Goal: Transaction & Acquisition: Purchase product/service

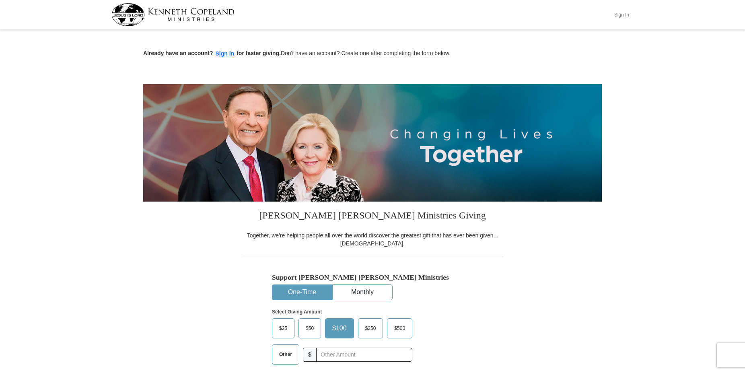
click at [626, 14] on button "Sign In" at bounding box center [621, 14] width 24 height 12
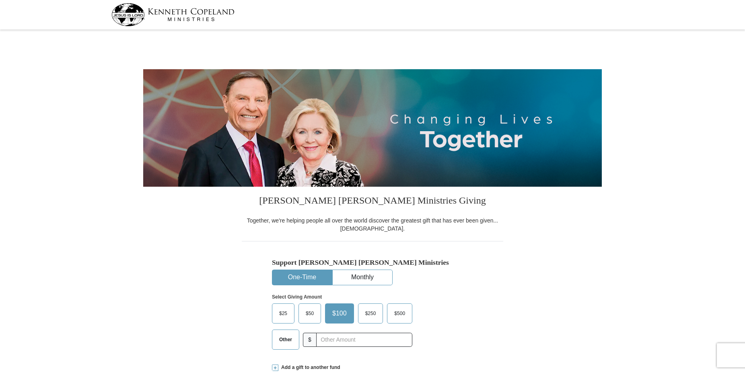
select select "GA"
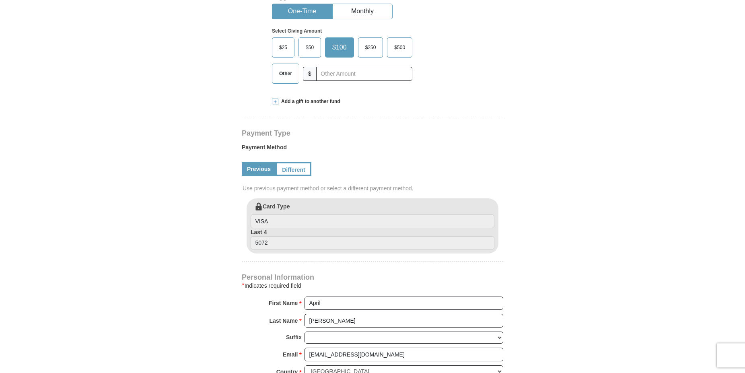
scroll to position [266, 0]
click at [338, 78] on input "text" at bounding box center [363, 73] width 89 height 14
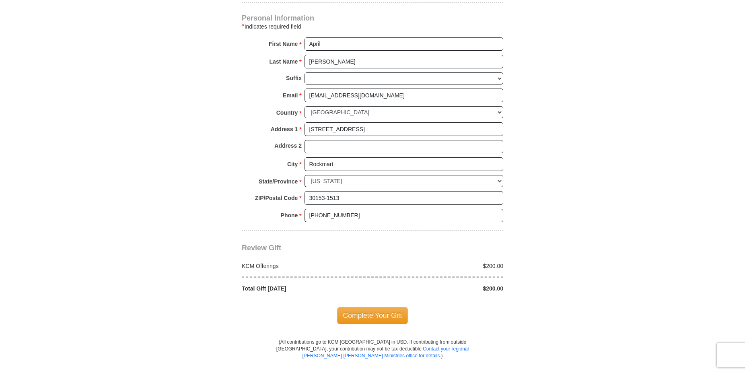
scroll to position [525, 0]
type input "200"
click at [392, 314] on span "Complete Your Gift" at bounding box center [372, 315] width 71 height 17
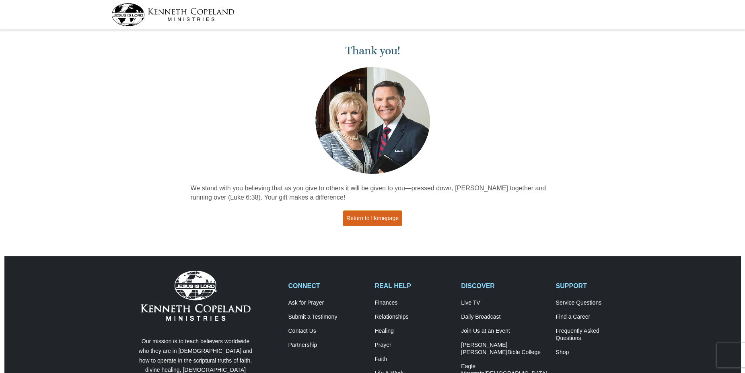
click at [364, 218] on link "Return to Homepage" at bounding box center [373, 218] width 60 height 16
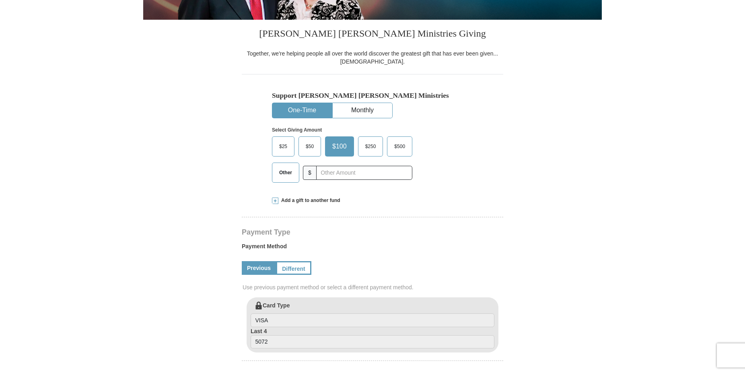
select select "GA"
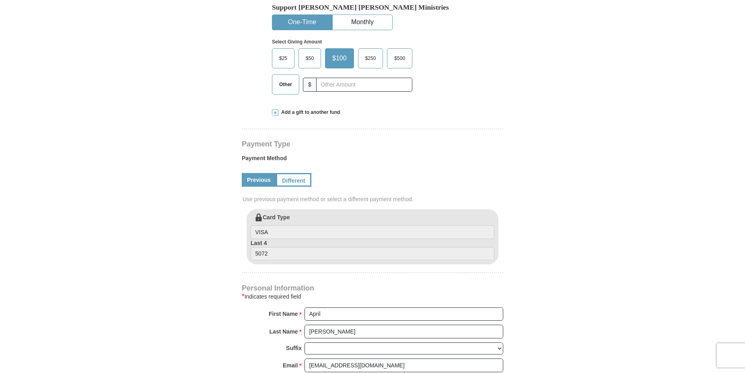
scroll to position [255, 0]
click at [331, 89] on input "text" at bounding box center [363, 84] width 89 height 14
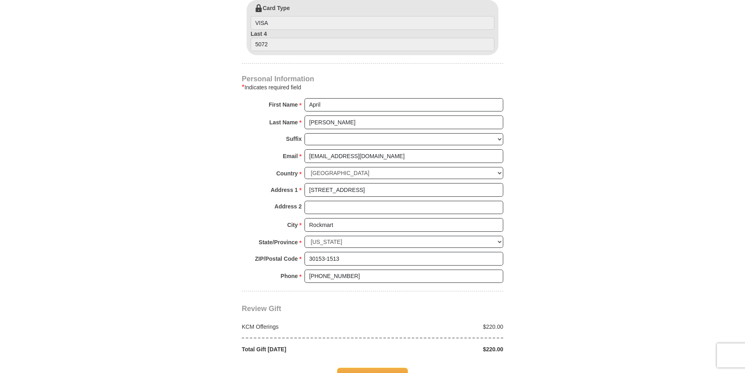
scroll to position [465, 0]
type input "220"
click at [326, 103] on input "April" at bounding box center [404, 105] width 199 height 14
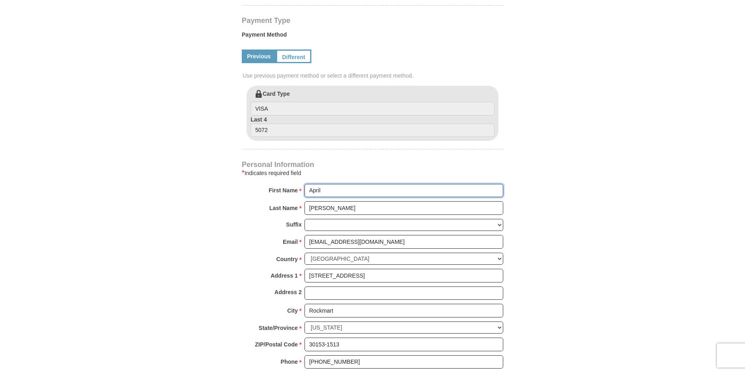
scroll to position [366, 0]
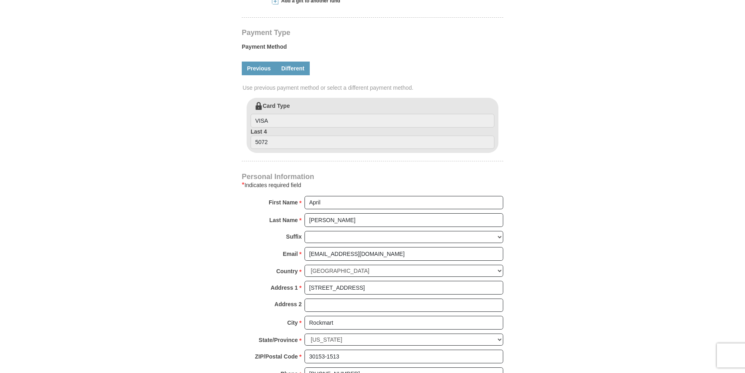
click at [280, 71] on link "Different" at bounding box center [293, 69] width 34 height 14
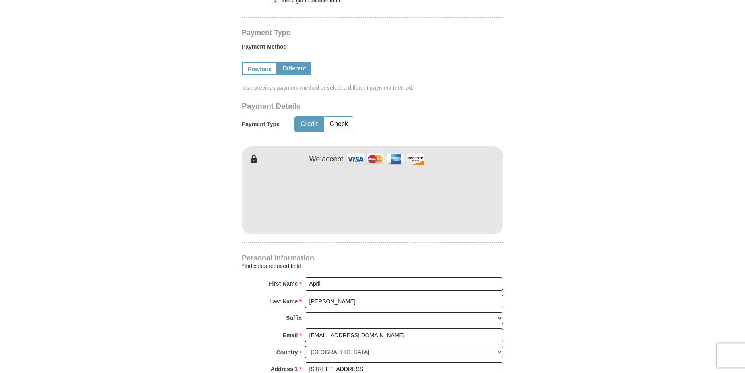
click at [562, 216] on form "Kenneth Copeland Ministries Giving Together, we're helping people all over the …" at bounding box center [372, 140] width 459 height 948
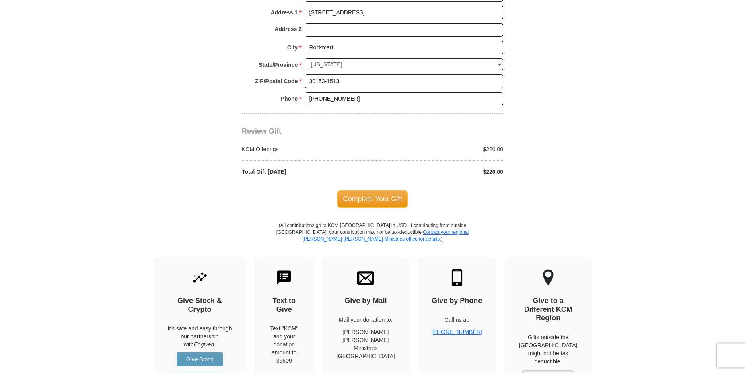
scroll to position [724, 0]
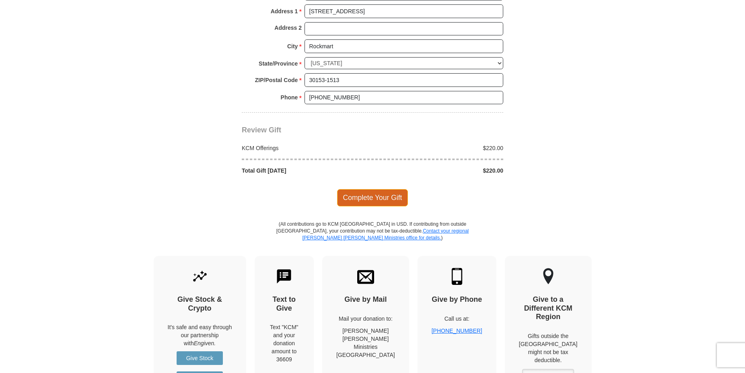
click at [386, 195] on span "Complete Your Gift" at bounding box center [372, 197] width 71 height 17
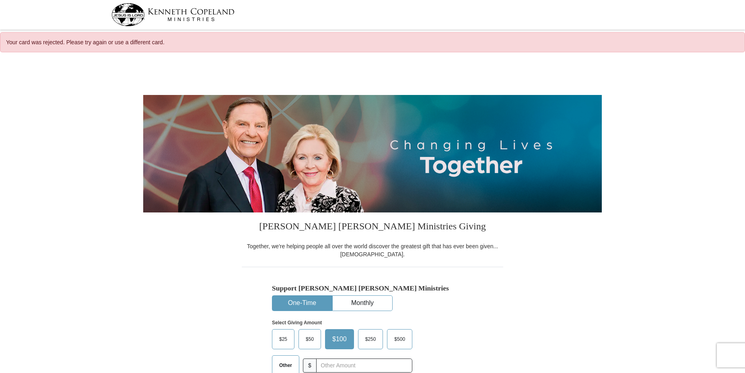
select select "GA"
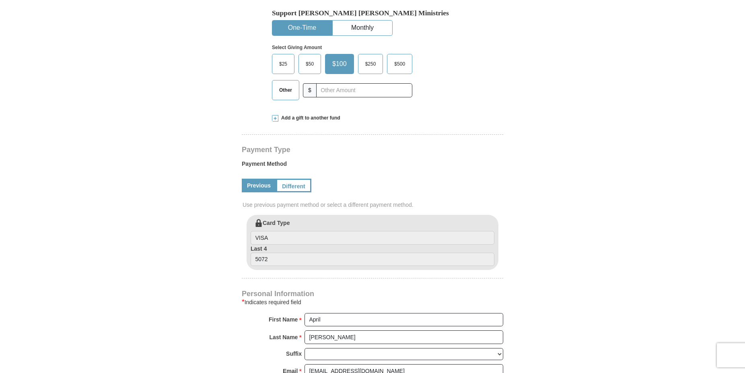
scroll to position [282, 0]
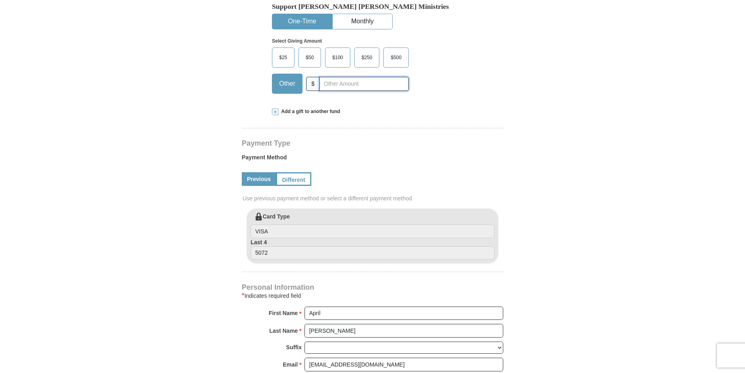
click at [336, 89] on input "text" at bounding box center [363, 84] width 89 height 14
type input "1"
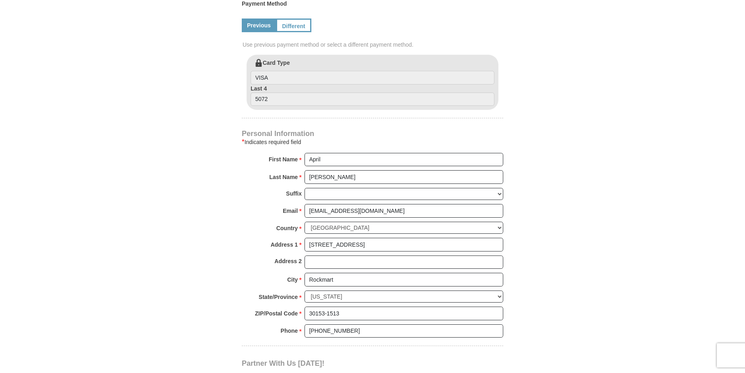
scroll to position [436, 0]
click at [286, 78] on input "VISA" at bounding box center [373, 77] width 244 height 14
click at [294, 28] on link "Different" at bounding box center [293, 25] width 34 height 14
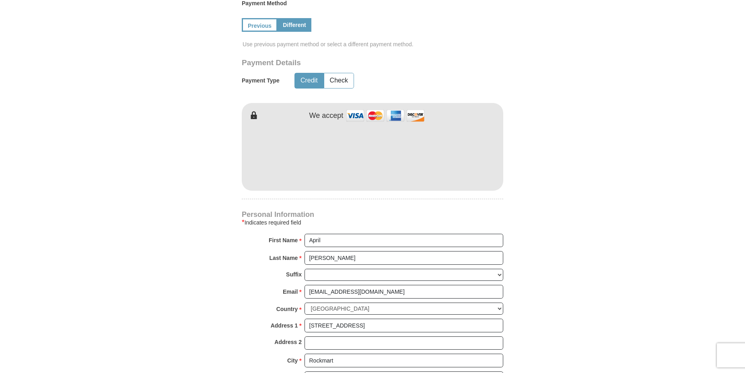
click at [346, 219] on div "* Indicates required field" at bounding box center [372, 223] width 261 height 10
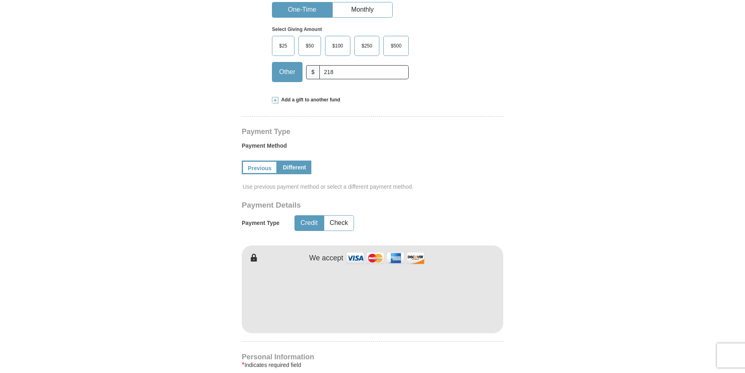
scroll to position [292, 0]
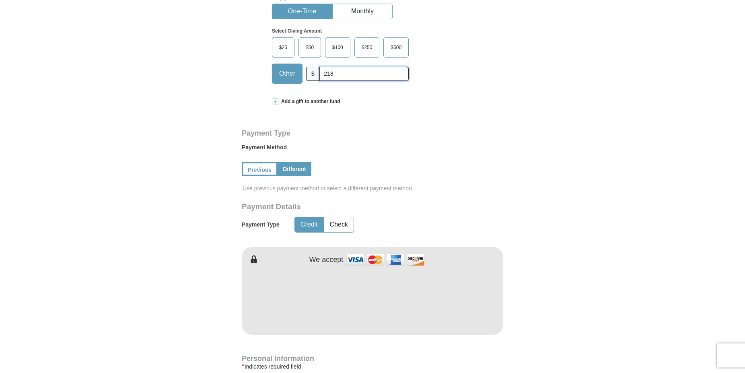
click at [333, 73] on input "218" at bounding box center [363, 74] width 89 height 14
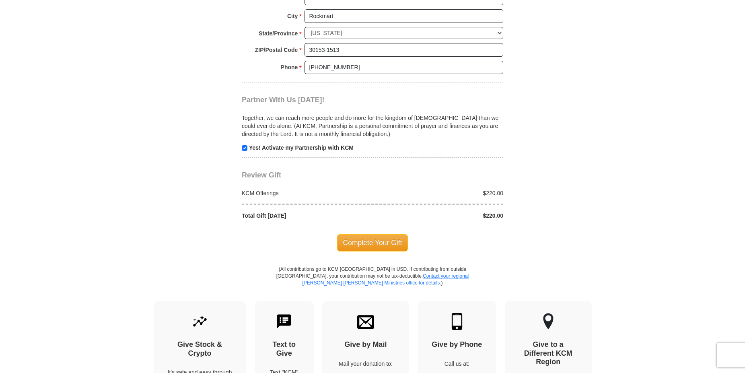
scroll to position [781, 0]
type input "220"
click at [383, 241] on span "Complete Your Gift" at bounding box center [372, 241] width 71 height 17
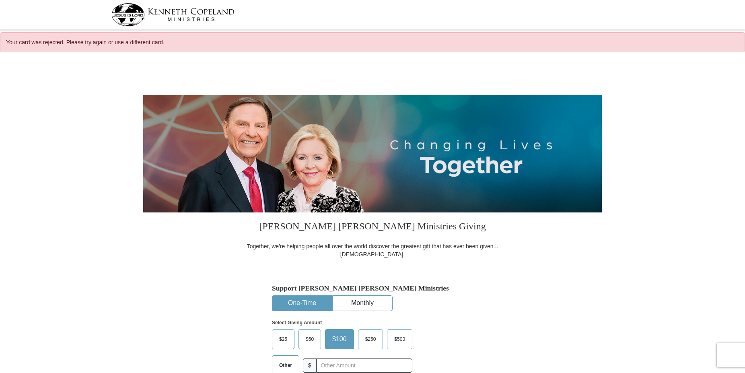
select select "GA"
click at [168, 17] on img at bounding box center [172, 14] width 123 height 23
